Goal: Transaction & Acquisition: Purchase product/service

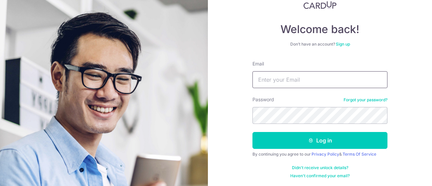
scroll to position [48, 0]
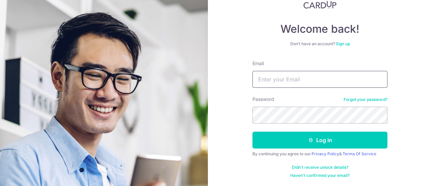
click at [288, 82] on input "Email" at bounding box center [319, 79] width 135 height 17
type input "marcusyue@gmail.com"
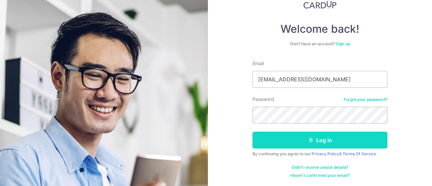
click at [298, 142] on button "Log in" at bounding box center [319, 140] width 135 height 17
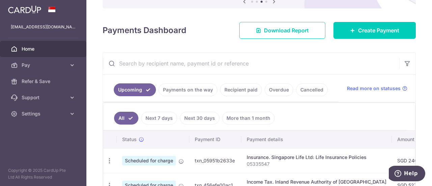
scroll to position [67, 0]
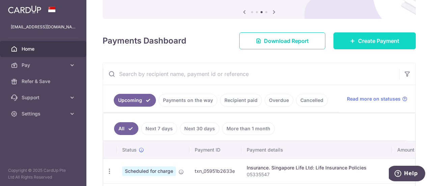
click at [353, 40] on link "Create Payment" at bounding box center [374, 40] width 82 height 17
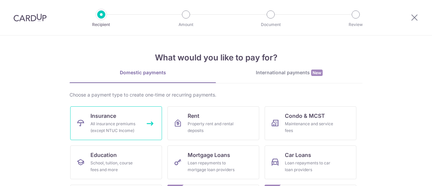
click at [127, 125] on div "All insurance premiums (except NTUC Income)" at bounding box center [114, 126] width 49 height 13
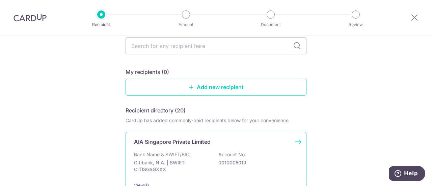
scroll to position [67, 0]
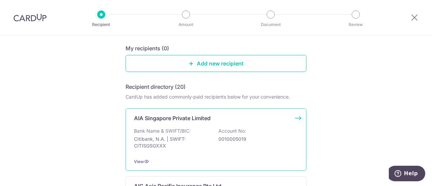
click at [211, 124] on div "AIA Singapore Private Limited Bank Name & SWIFT/BIC: Citibank, N.A. | SWIFT: CI…" at bounding box center [215, 139] width 181 height 62
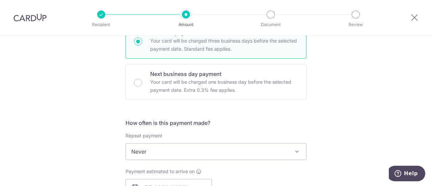
scroll to position [202, 0]
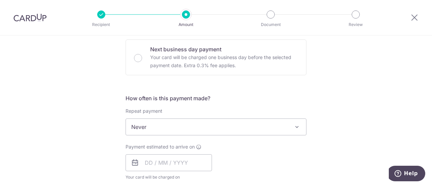
click at [203, 123] on span "Never" at bounding box center [216, 127] width 180 height 16
click at [194, 161] on input "text" at bounding box center [168, 162] width 86 height 17
click at [177, 157] on input "text" at bounding box center [168, 162] width 86 height 17
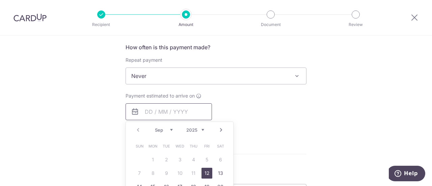
scroll to position [304, 0]
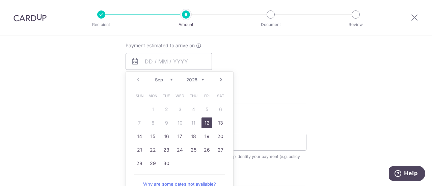
drag, startPoint x: 208, startPoint y: 120, endPoint x: 228, endPoint y: 93, distance: 33.9
click at [208, 120] on link "12" at bounding box center [206, 122] width 11 height 11
type input "12/09/2025"
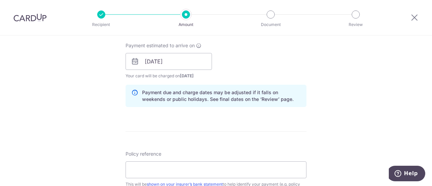
click at [170, 160] on div "Policy reference This will be shown on your insurer’s bank statement to help id…" at bounding box center [215, 172] width 181 height 44
click at [171, 165] on input "Policy reference" at bounding box center [215, 169] width 181 height 17
paste input "L547705127"
type input "L547705127"
click at [240, 128] on form "Enter payment amount SGD Select Card Select option Add credit card Your Cards *…" at bounding box center [215, 57] width 181 height 562
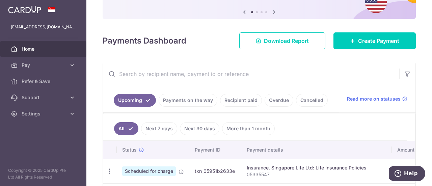
scroll to position [34, 0]
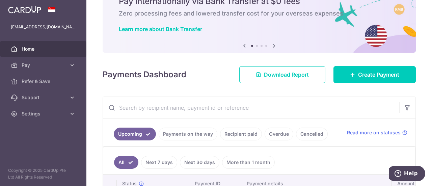
click at [202, 106] on input "text" at bounding box center [251, 108] width 296 height 22
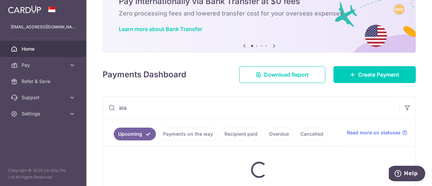
type input "aia"
click at [241, 134] on link "Recipient paid" at bounding box center [241, 133] width 42 height 13
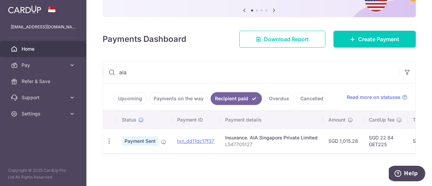
scroll to position [71, 0]
drag, startPoint x: 252, startPoint y: 141, endPoint x: 223, endPoint y: 141, distance: 28.3
click at [223, 141] on td "Insurance. AIA Singapore Private Limited L547705127" at bounding box center [271, 141] width 103 height 25
copy p "L547705127"
